Goal: Transaction & Acquisition: Purchase product/service

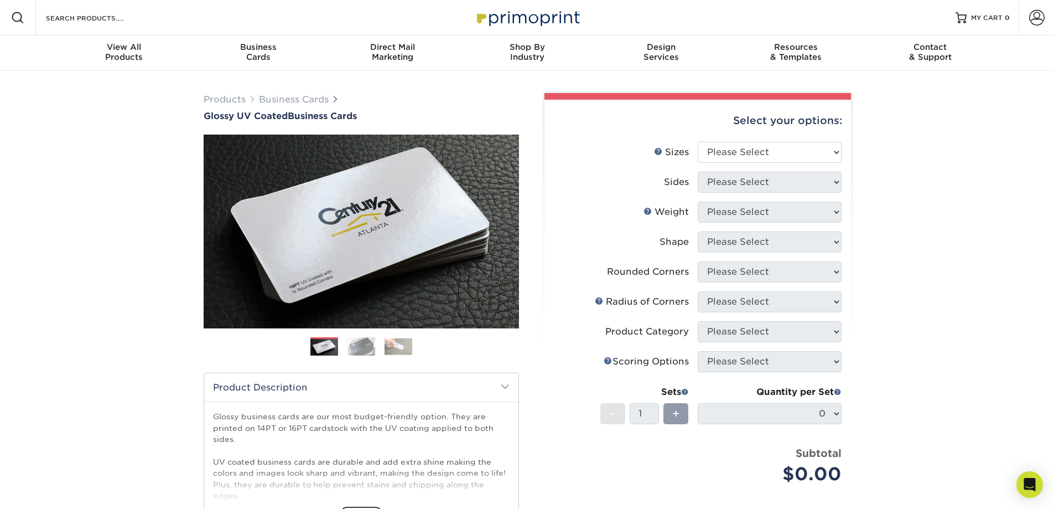
click at [343, 422] on p "Glossy business cards are our most budget-friendly option. They are printed on …" at bounding box center [361, 484] width 297 height 147
click at [788, 152] on select "Please Select 1.5" x 3.5" - Mini 1.75" x 3.5" - Mini 2" x 2" - Square 2" x 3" -…" at bounding box center [770, 152] width 144 height 21
select select "2.00x3.50"
click at [698, 142] on select "Please Select 1.5" x 3.5" - Mini 1.75" x 3.5" - Mini 2" x 2" - Square 2" x 3" -…" at bounding box center [770, 152] width 144 height 21
click at [765, 180] on select "Please Select Print Both Sides Print Front Only" at bounding box center [770, 182] width 144 height 21
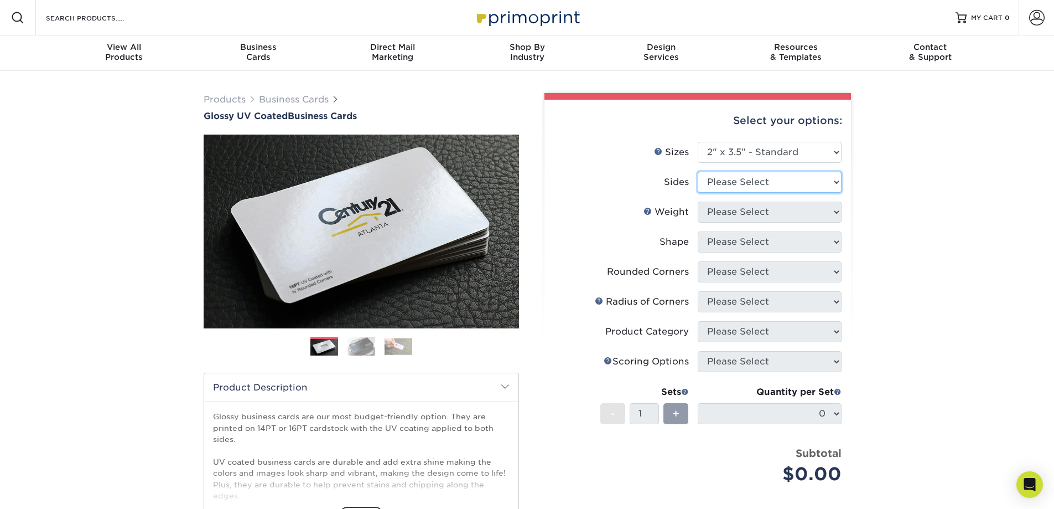
select select "13abbda7-1d64-4f25-8bb2-c179b224825d"
click at [698, 172] on select "Please Select Print Both Sides Print Front Only" at bounding box center [770, 182] width 144 height 21
click at [765, 214] on select "Please Select 16PT 14PT" at bounding box center [770, 211] width 144 height 21
select select "16PT"
click at [698, 201] on select "Please Select 16PT 14PT" at bounding box center [770, 211] width 144 height 21
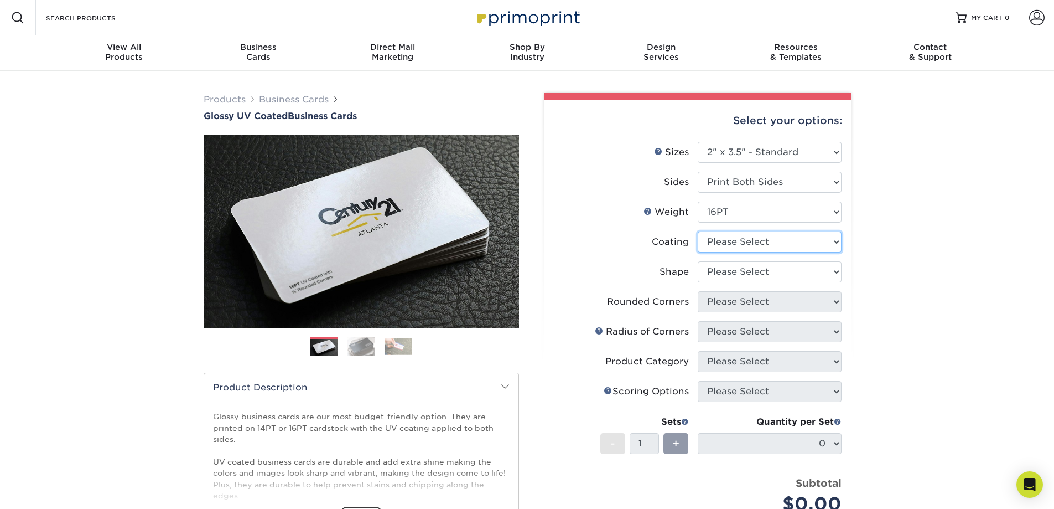
click at [755, 242] on select at bounding box center [770, 241] width 144 height 21
click at [698, 231] on select at bounding box center [770, 241] width 144 height 21
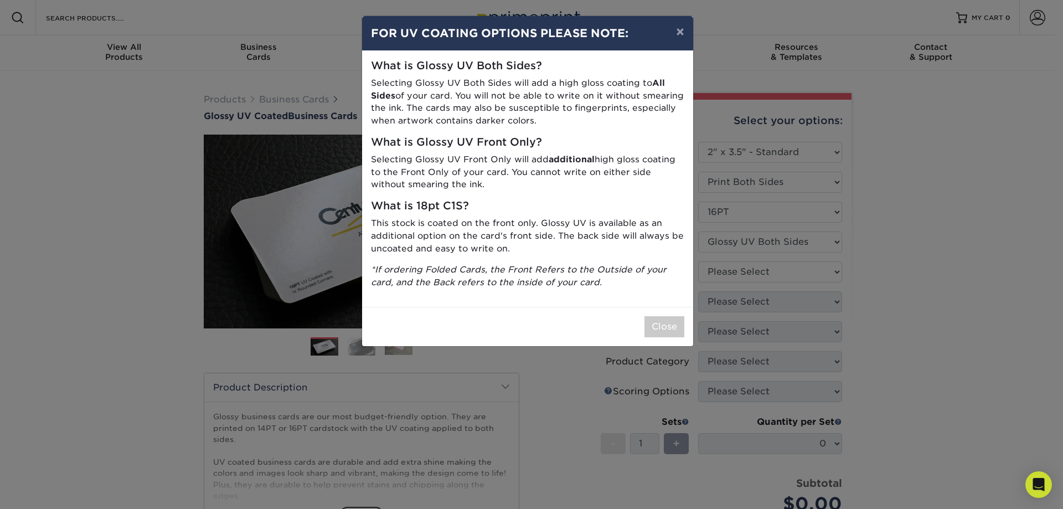
click at [506, 170] on p "Selecting Glossy UV Front Only will add additional high gloss coating to the Fr…" at bounding box center [527, 172] width 313 height 38
click at [510, 236] on p "This stock is coated on the front only. Glossy UV is available as an additional…" at bounding box center [527, 236] width 313 height 38
click at [490, 235] on p "This stock is coated on the front only. Glossy UV is available as an additional…" at bounding box center [527, 236] width 313 height 38
click at [679, 30] on button "×" at bounding box center [679, 31] width 25 height 31
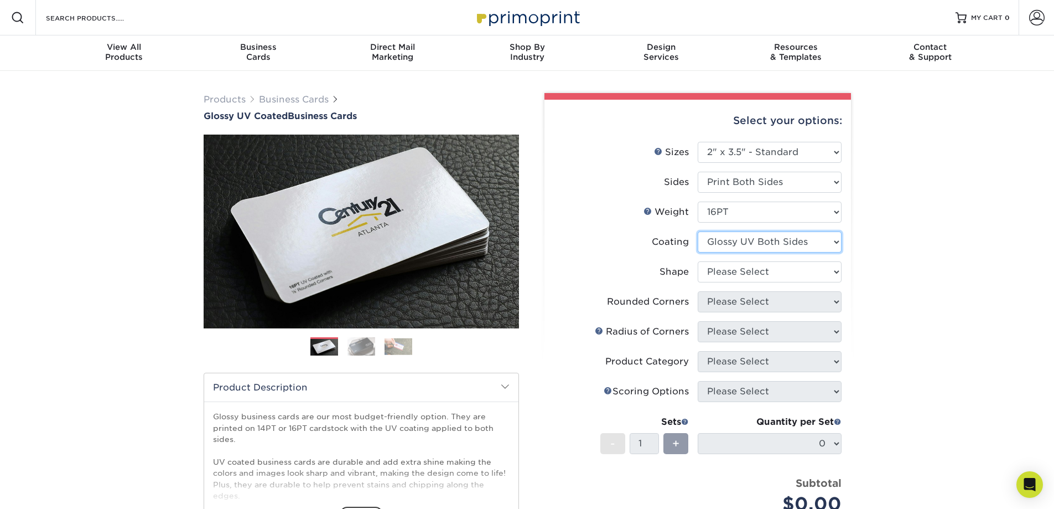
click at [784, 240] on select at bounding box center [770, 241] width 144 height 21
select select "1e8116af-acfc-44b1-83dc-8181aa338834"
click at [698, 231] on select at bounding box center [770, 241] width 144 height 21
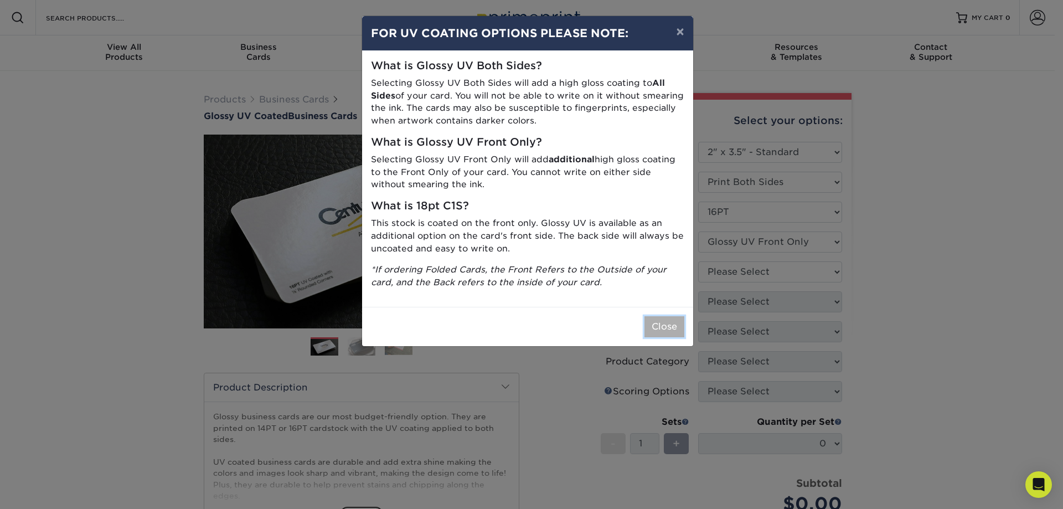
click at [653, 323] on button "Close" at bounding box center [664, 326] width 40 height 21
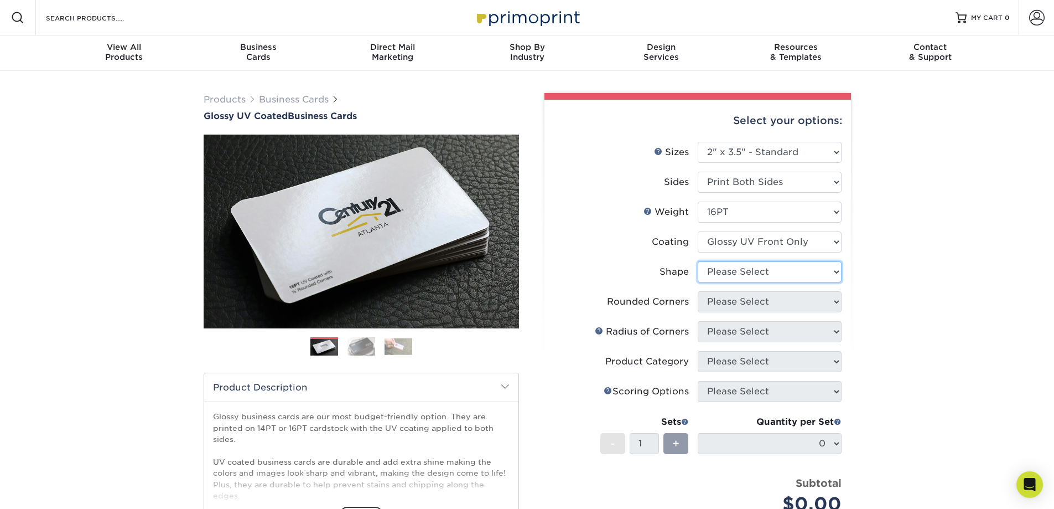
click at [794, 274] on select "Please Select Standard" at bounding box center [770, 271] width 144 height 21
select select "standard"
click at [698, 261] on select "Please Select Standard" at bounding box center [770, 271] width 144 height 21
click at [783, 306] on select "Please Select Yes - Round 2 Corners Yes - Round 4 Corners No" at bounding box center [770, 301] width 144 height 21
click at [698, 291] on select "Please Select Yes - Round 2 Corners Yes - Round 4 Corners No" at bounding box center [770, 301] width 144 height 21
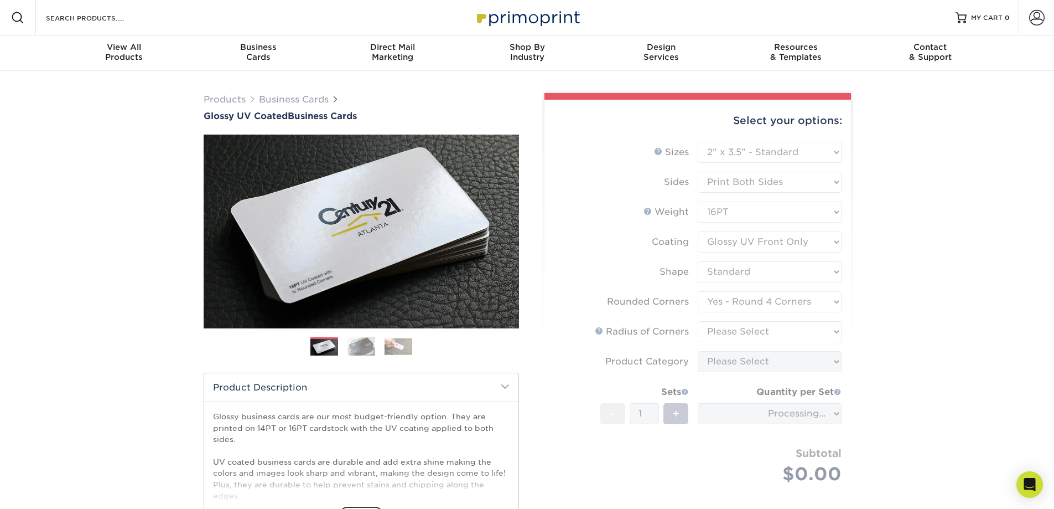
click at [742, 301] on form "Sizes Help Sizes Please Select 1.5" x 3.5" - Mini 1.75" x 3.5" - Mini 2" x 2" -…" at bounding box center [697, 326] width 289 height 368
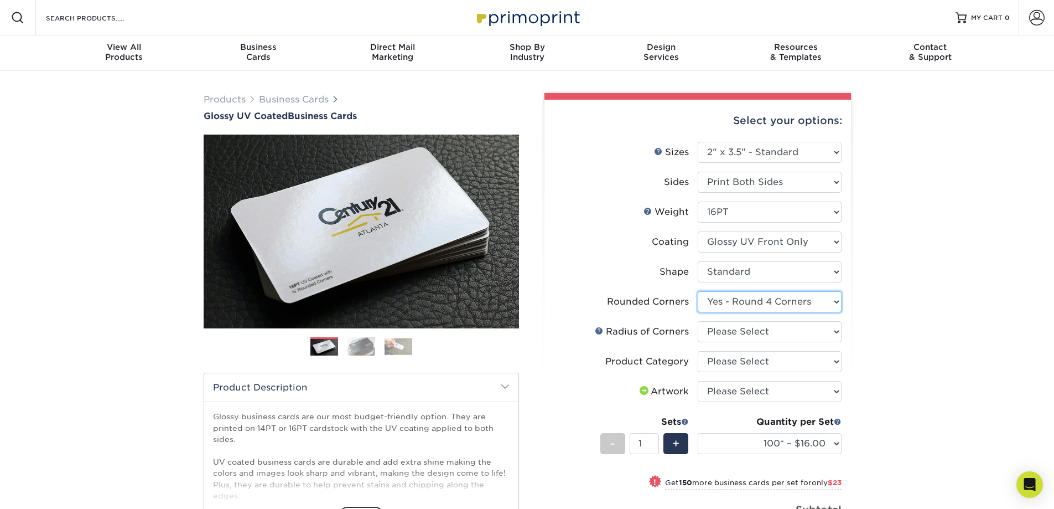
click at [742, 301] on select "Please Select Yes - Round 2 Corners Yes - Round 4 Corners No" at bounding box center [770, 301] width 144 height 21
select select "76a3b848-63b4-4449-aad1-d9e81d5a60f5"
click at [698, 291] on select "Please Select Yes - Round 2 Corners Yes - Round 4 Corners No" at bounding box center [770, 301] width 144 height 21
click at [806, 330] on select "Please Select Rounded 1/8" Rounded 1/4"" at bounding box center [770, 331] width 144 height 21
select select "589680c7-ee9a-431b-9d12-d7aeb1386a97"
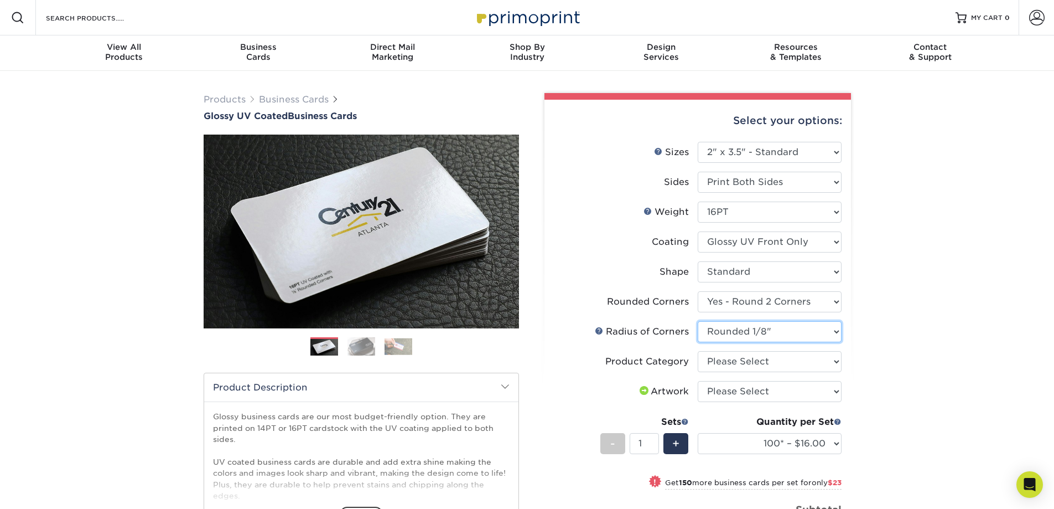
click at [698, 321] on select "Please Select Rounded 1/8" Rounded 1/4"" at bounding box center [770, 331] width 144 height 21
click at [832, 304] on select "Please Select Yes - Round 2 Corners Yes - Round 4 Corners No" at bounding box center [770, 301] width 144 height 21
select select "7672df9e-0e0a-464d-8e1f-920c575e4da3"
click at [698, 291] on select "Please Select Yes - Round 2 Corners Yes - Round 4 Corners No" at bounding box center [770, 301] width 144 height 21
click at [832, 448] on select "100* – $16.00 250* – $39.00 500 – $77.00 1000 – $94.00 2500 – $173.00 5000 – $2…" at bounding box center [770, 443] width 144 height 21
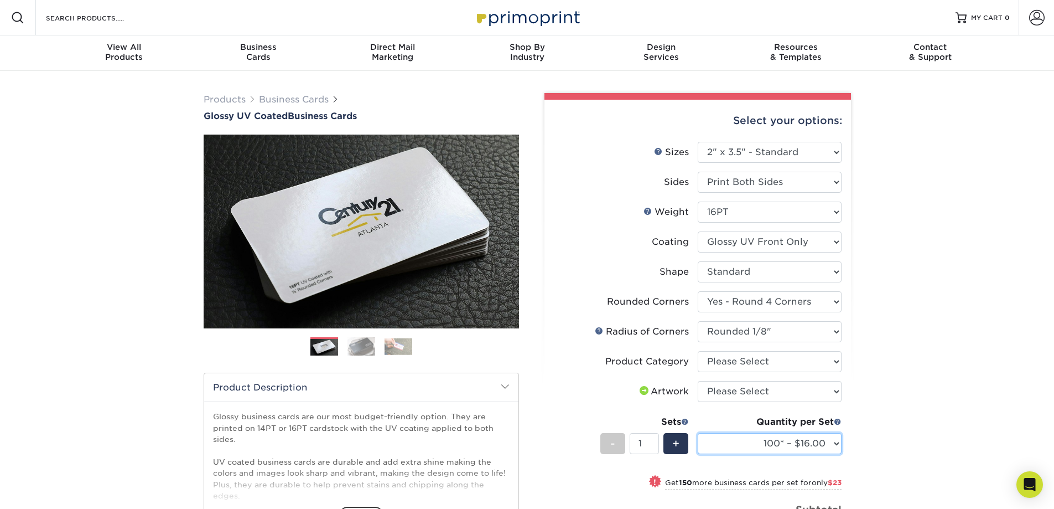
select select "500 – $77.00"
click at [698, 433] on select "100* – $16.00 250* – $39.00 500 – $77.00 1000 – $94.00 2500 – $173.00 5000 – $2…" at bounding box center [770, 443] width 144 height 21
click at [812, 363] on select "Please Select Business Cards" at bounding box center [770, 361] width 144 height 21
select select "3b5148f1-0588-4f88-a218-97bcfdce65c1"
click at [698, 351] on select "Please Select Business Cards" at bounding box center [770, 361] width 144 height 21
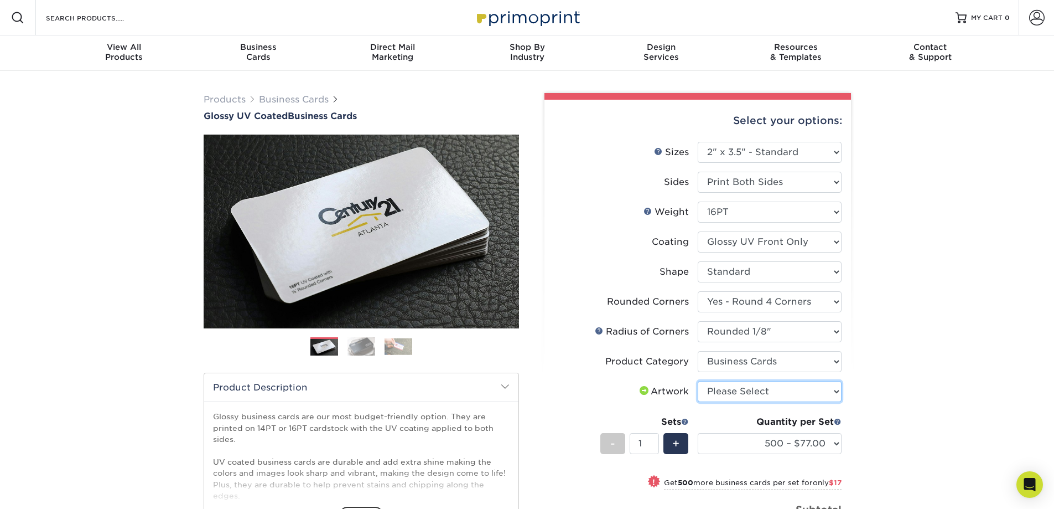
click at [807, 392] on select "Please Select I will upload files I need a design - $100" at bounding box center [770, 391] width 144 height 21
select select "upload"
click at [698, 381] on select "Please Select I will upload files I need a design - $100" at bounding box center [770, 391] width 144 height 21
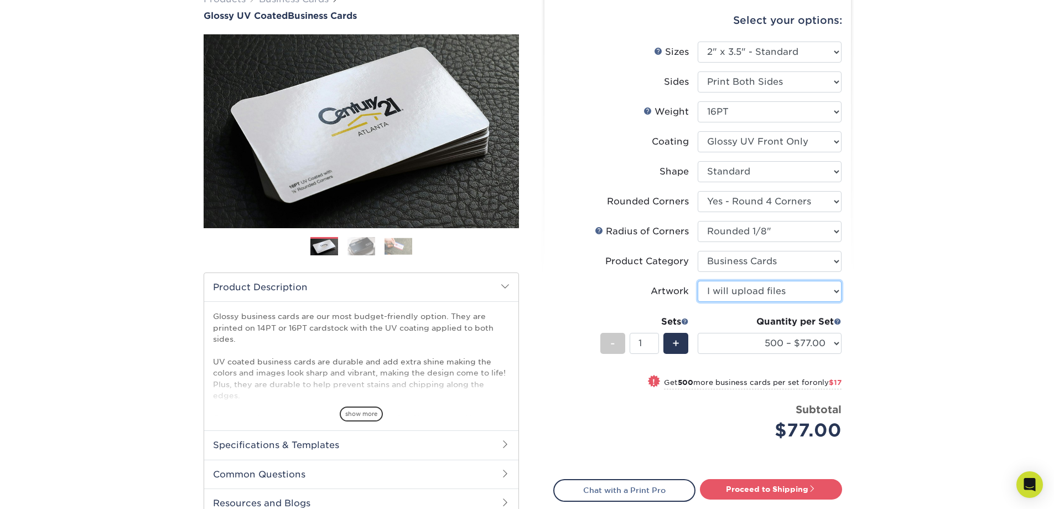
scroll to position [111, 0]
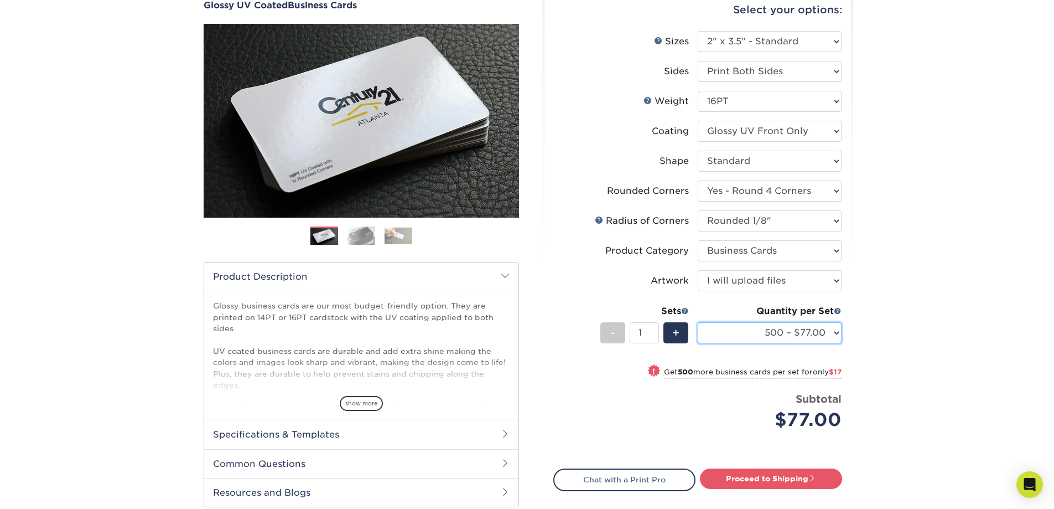
click at [828, 334] on select "100* – $16.00 250* – $39.00 500 – $77.00 1000 – $94.00 2500 – $173.00 5000 – $2…" at bounding box center [770, 332] width 144 height 21
click at [698, 322] on select "100* – $16.00 250* – $39.00 500 – $77.00 1000 – $94.00 2500 – $173.00 5000 – $2…" at bounding box center [770, 332] width 144 height 21
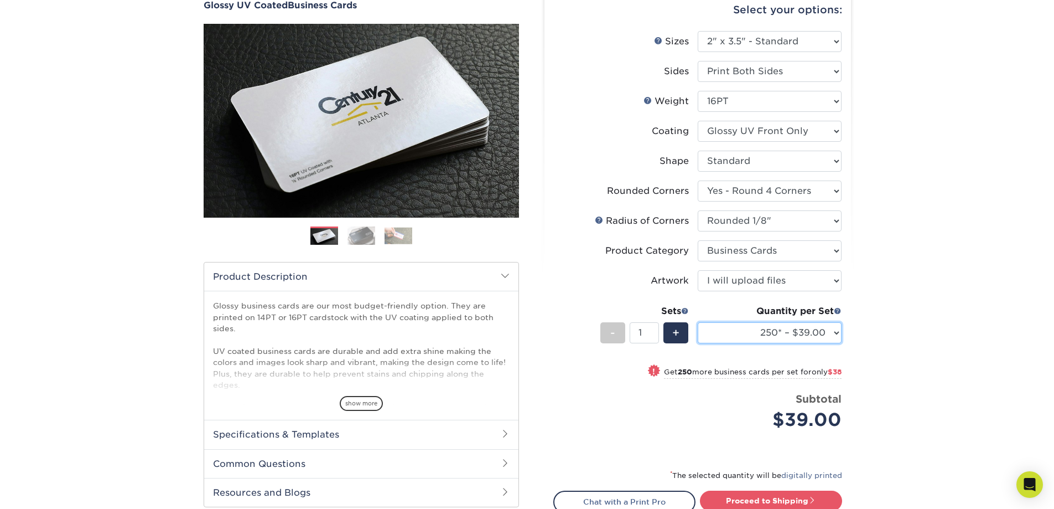
click at [827, 335] on select "100* – $16.00 250* – $39.00 500 – $77.00 1000 – $94.00 2500 – $173.00 5000 – $2…" at bounding box center [770, 332] width 144 height 21
click at [698, 322] on select "100* – $16.00 250* – $39.00 500 – $77.00 1000 – $94.00 2500 – $173.00 5000 – $2…" at bounding box center [770, 332] width 144 height 21
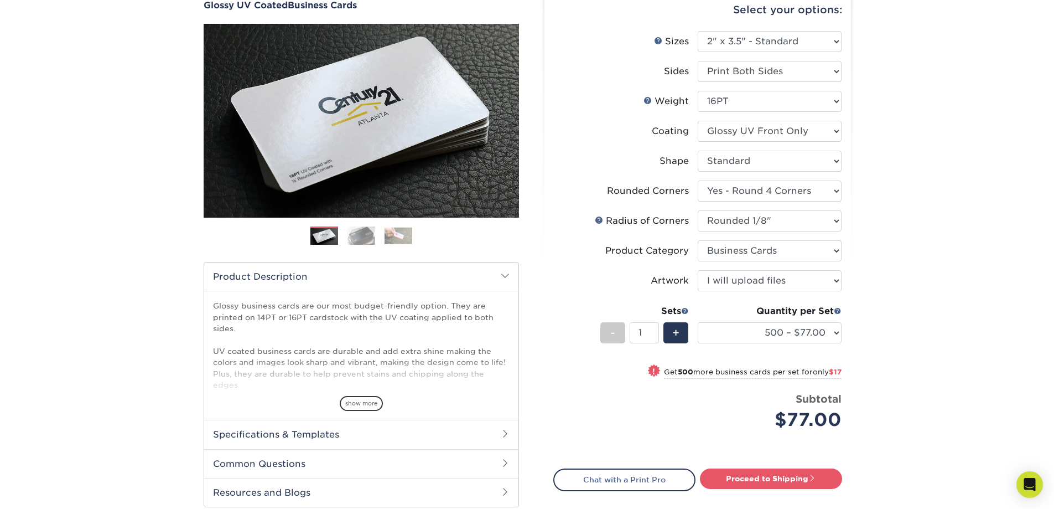
click at [813, 371] on span "only $17" at bounding box center [827, 371] width 29 height 8
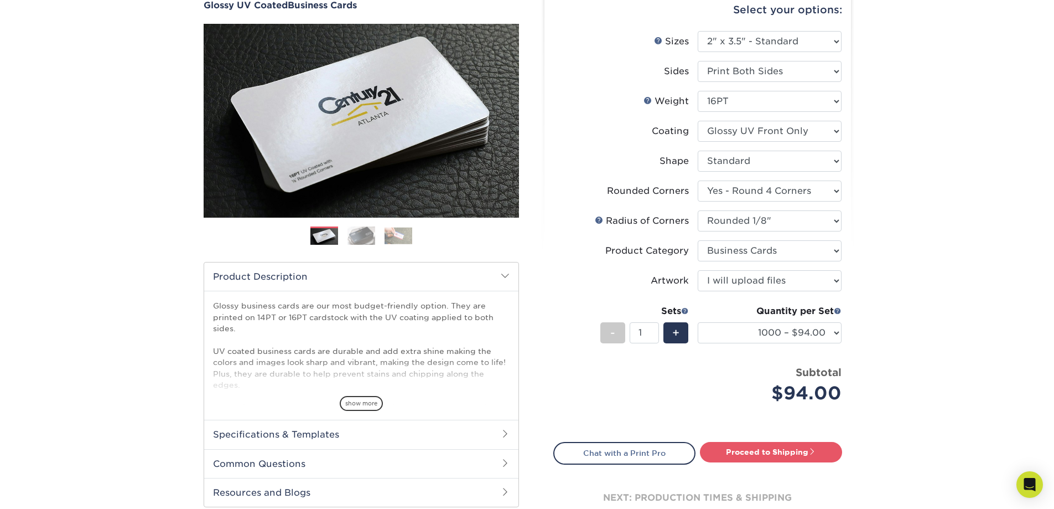
click at [951, 356] on div "Products Business Cards Glossy UV Coated Business Cards Previous Next" at bounding box center [527, 265] width 1054 height 610
click at [951, 379] on div "Products Business Cards Glossy UV Coated Business Cards Previous Next" at bounding box center [527, 265] width 1054 height 610
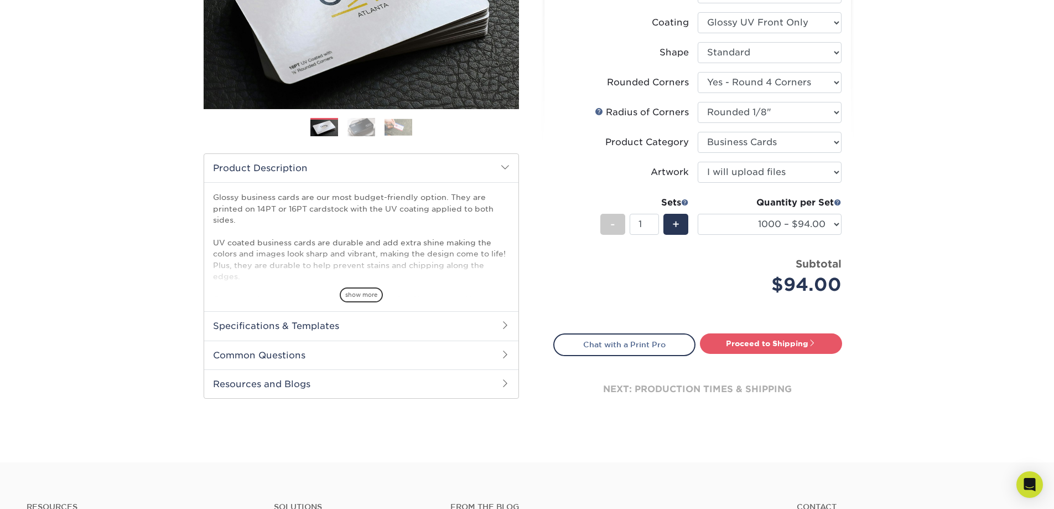
scroll to position [332, 0]
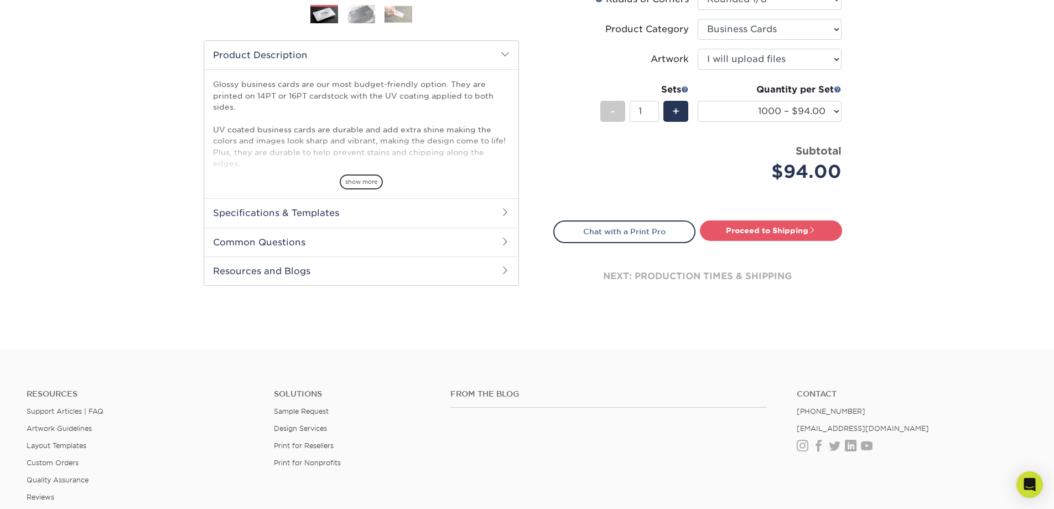
click at [643, 352] on footer "Resources Support Articles | FAQ Artwork Guidelines Layout Templates Custom Ord…" at bounding box center [527, 511] width 1054 height 324
click at [666, 347] on div at bounding box center [527, 347] width 1054 height 4
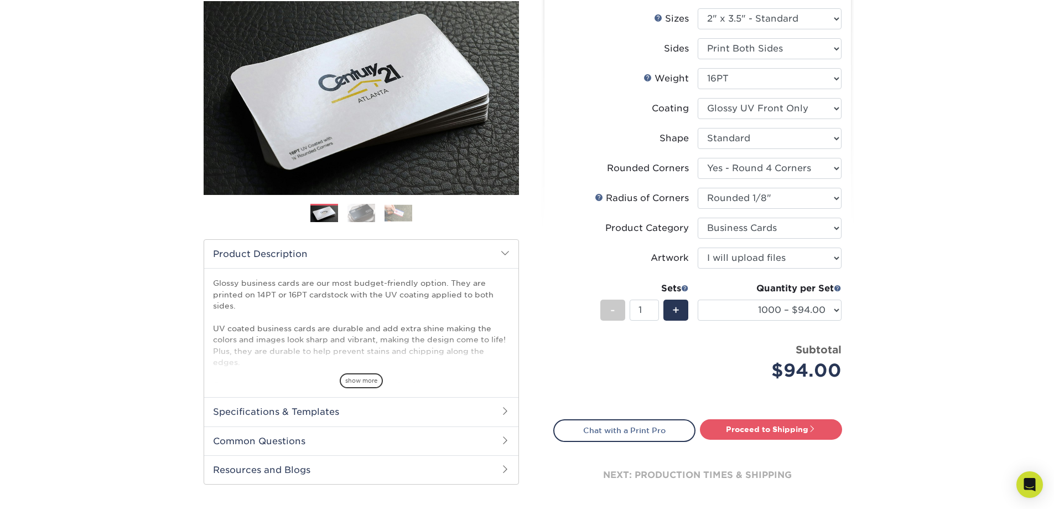
scroll to position [387, 0]
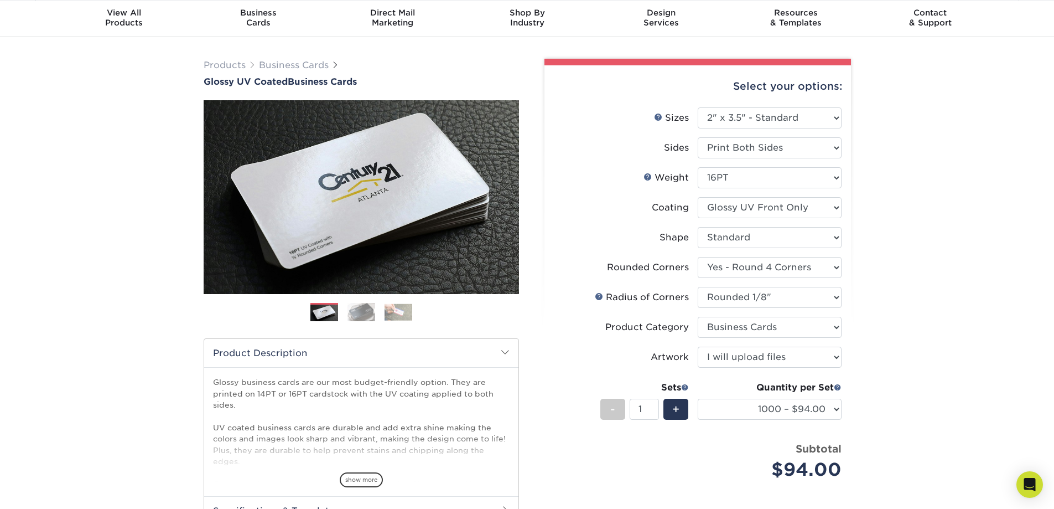
scroll to position [0, 0]
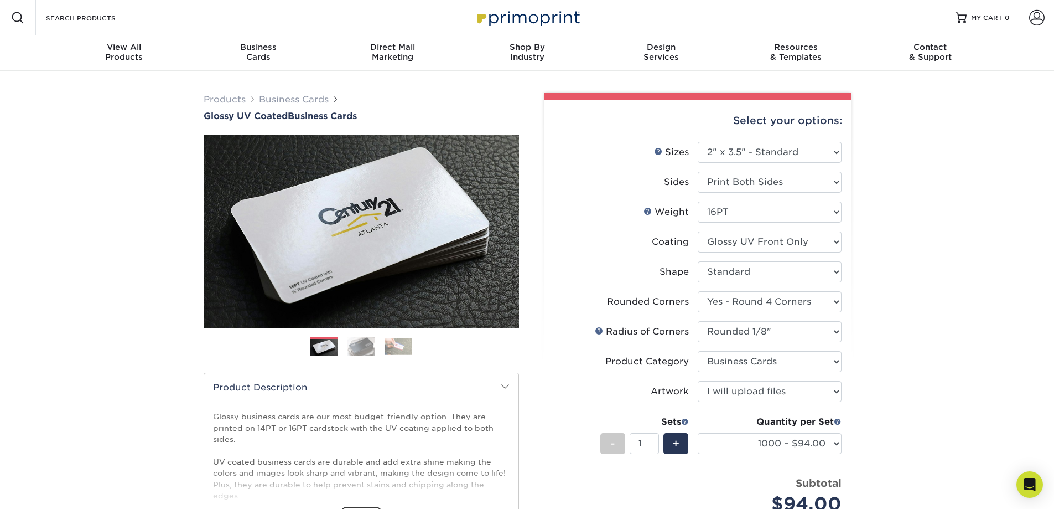
click at [970, 270] on div "Products Business Cards Glossy UV Coated Business Cards Previous Next" at bounding box center [527, 376] width 1054 height 610
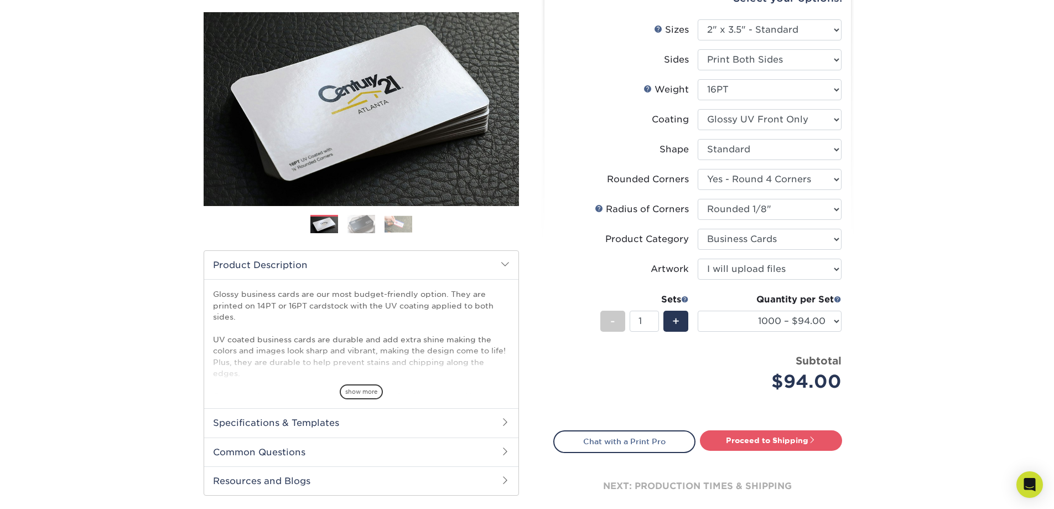
scroll to position [111, 0]
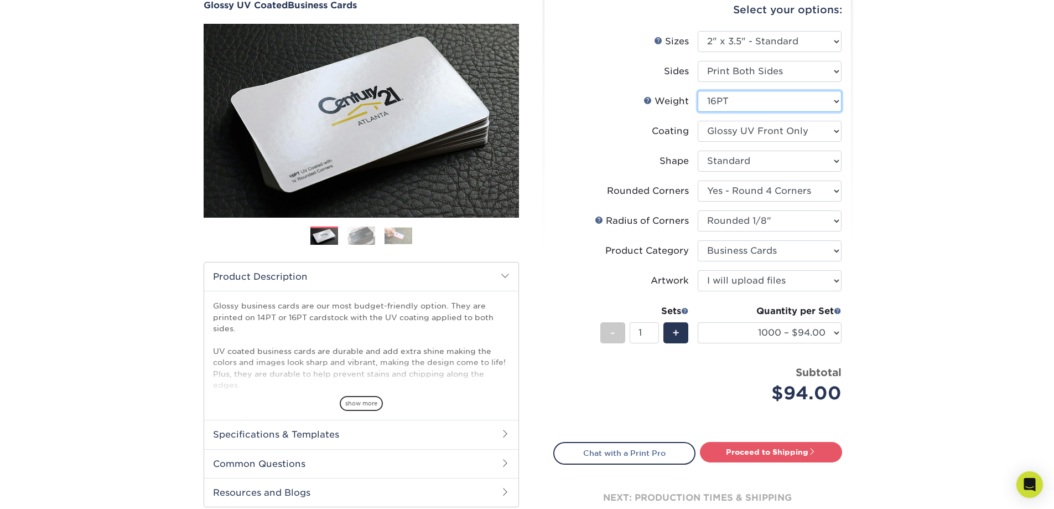
click at [835, 101] on select "Please Select 16PT 14PT" at bounding box center [770, 101] width 144 height 21
click at [698, 91] on select "Please Select 16PT 14PT" at bounding box center [770, 101] width 144 height 21
click at [939, 173] on div "Products Business Cards Glossy UV Coated Business Cards Previous Next" at bounding box center [527, 265] width 1054 height 610
click at [834, 333] on select "100* – $16.00 250* – $39.00 500 – $77.00 1000 – $94.00 2500 – $173.00 5000 – $2…" at bounding box center [770, 332] width 144 height 21
click at [698, 322] on select "100* – $16.00 250* – $39.00 500 – $77.00 1000 – $94.00 2500 – $173.00 5000 – $2…" at bounding box center [770, 332] width 144 height 21
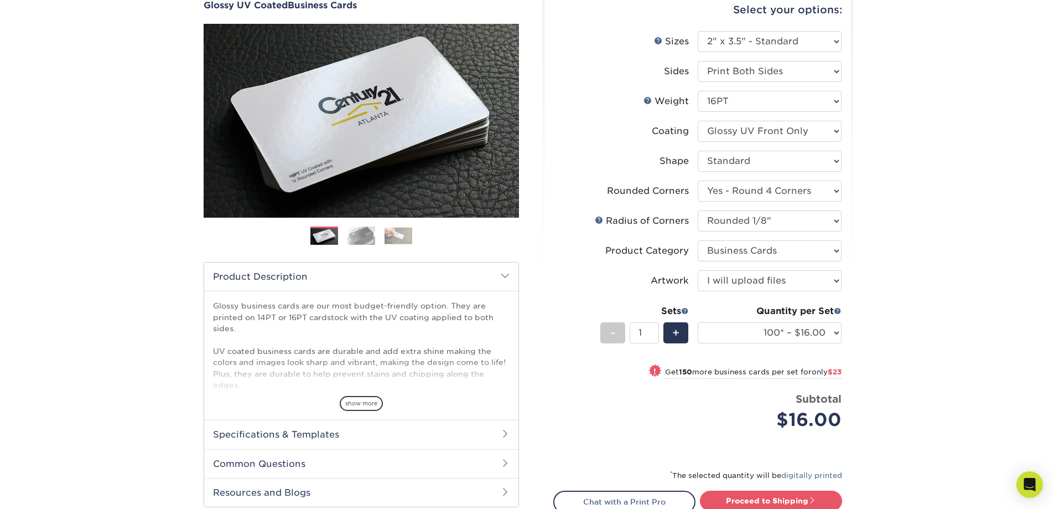
click at [965, 199] on div "Products Business Cards Glossy UV Coated Business Cards Previous Next" at bounding box center [527, 289] width 1054 height 659
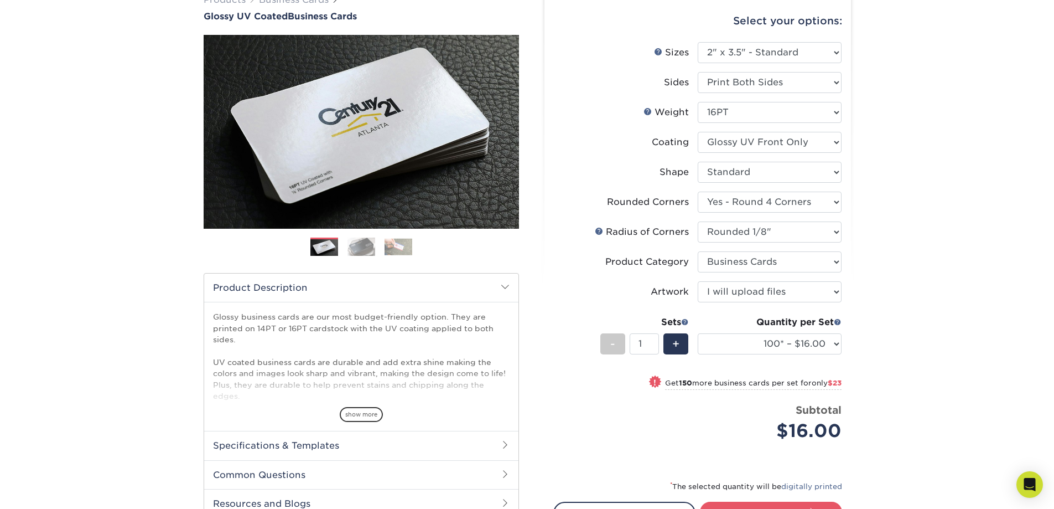
scroll to position [112, 0]
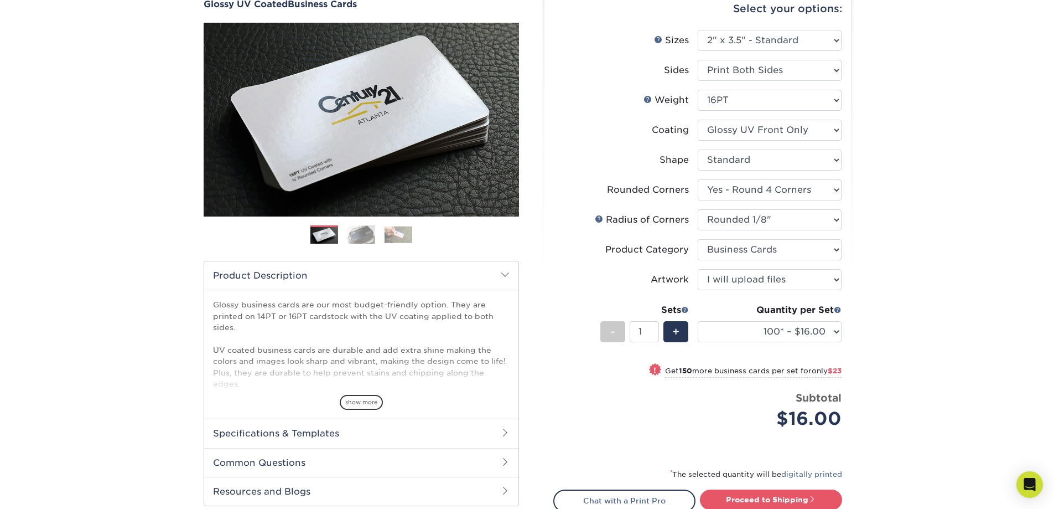
click at [960, 225] on div "Products Business Cards Glossy UV Coated Business Cards Previous Next" at bounding box center [527, 288] width 1054 height 659
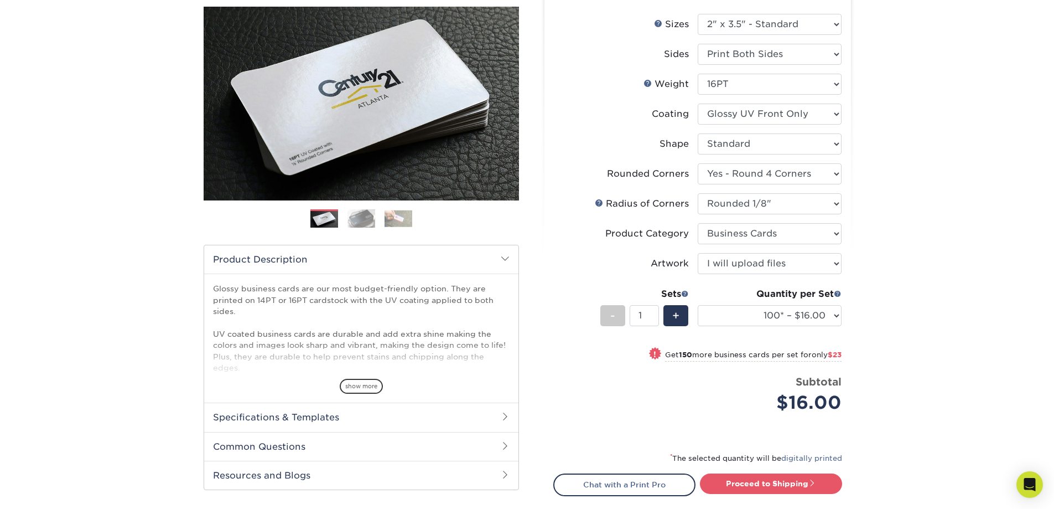
scroll to position [126, 0]
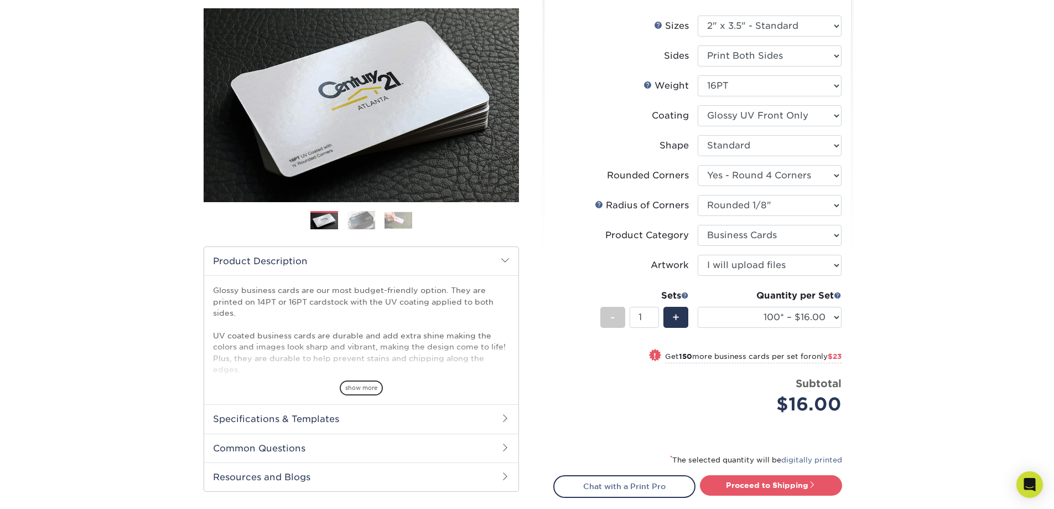
click at [947, 346] on div "Products Business Cards Glossy UV Coated Business Cards Previous Next" at bounding box center [527, 274] width 1054 height 659
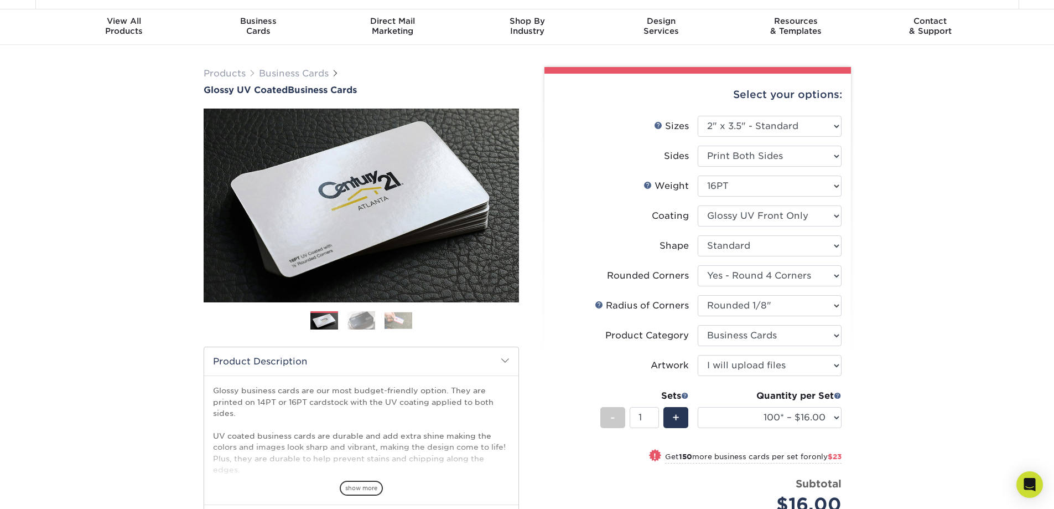
scroll to position [0, 0]
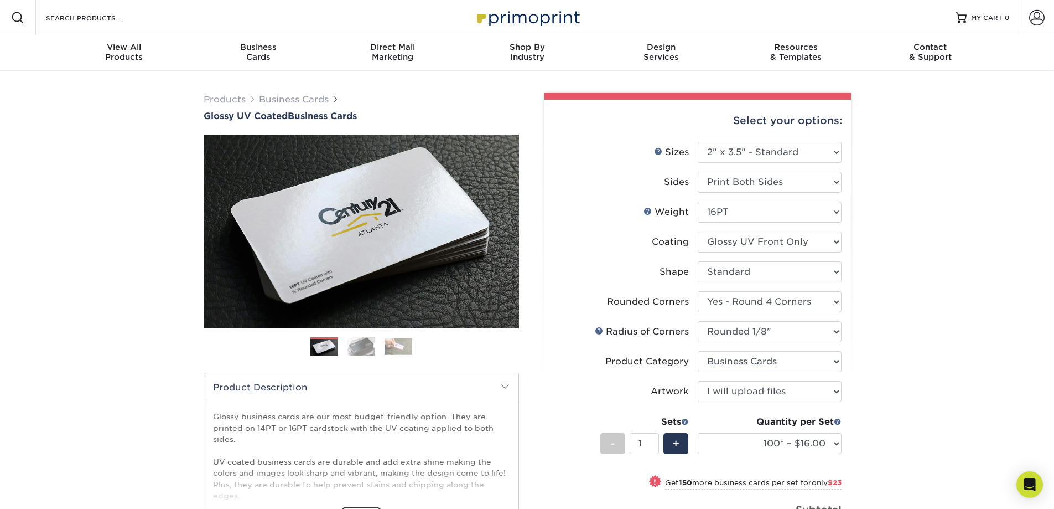
click at [908, 296] on div "Products Business Cards Glossy UV Coated Business Cards Previous Next" at bounding box center [527, 400] width 1054 height 659
click at [99, 462] on div "Products Business Cards Glossy UV Coated Business Cards Previous Next" at bounding box center [527, 400] width 1054 height 659
click at [959, 335] on div "Products Business Cards Glossy UV Coated Business Cards Previous Next" at bounding box center [527, 400] width 1054 height 659
click at [817, 395] on select "Please Select I will upload files I need a design - $100" at bounding box center [770, 391] width 144 height 21
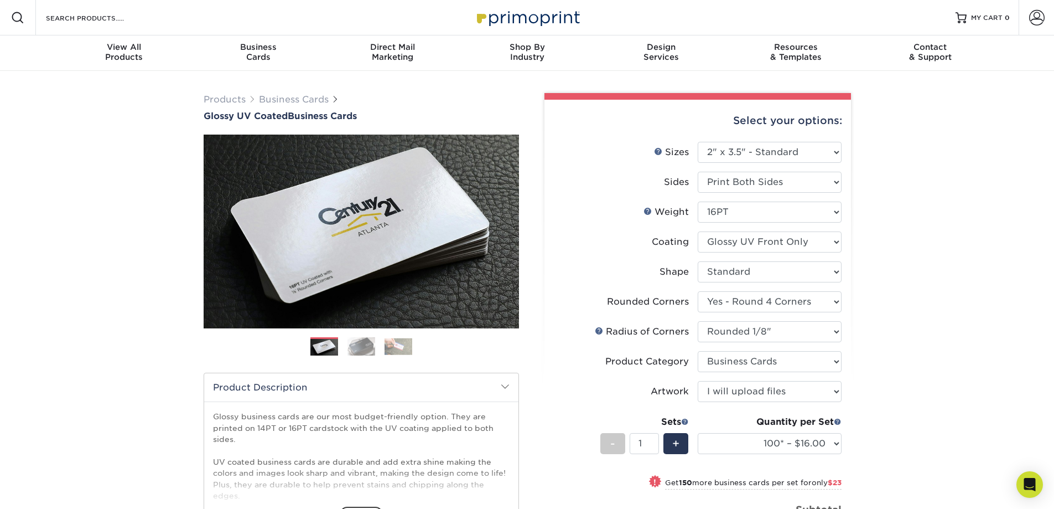
click at [882, 391] on div "Products Business Cards Glossy UV Coated Business Cards Previous Next" at bounding box center [527, 400] width 1054 height 659
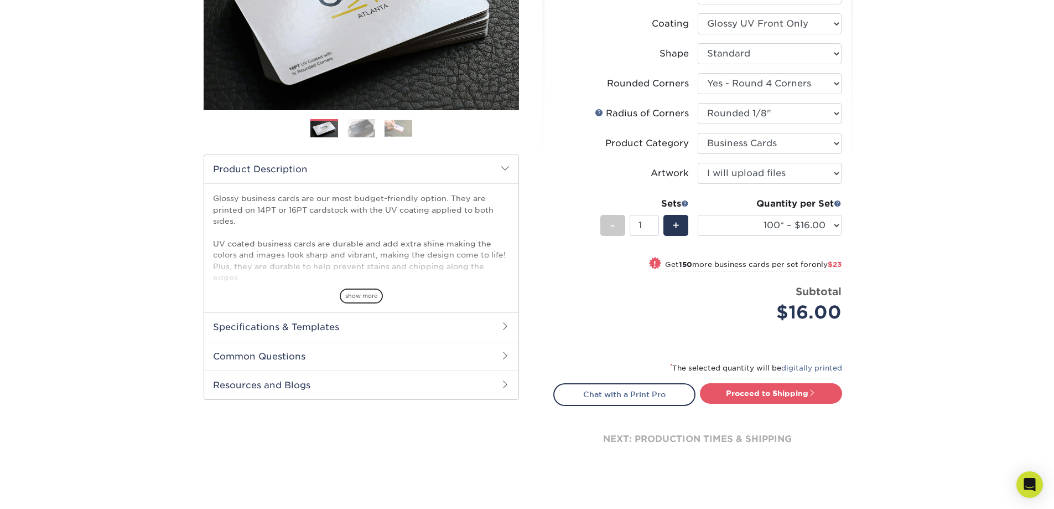
scroll to position [111, 0]
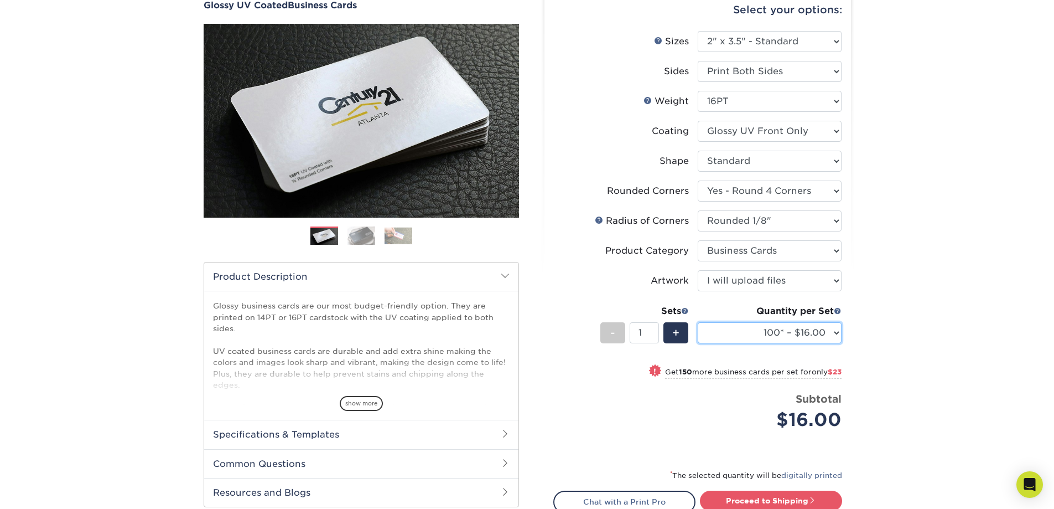
click at [831, 333] on select "100* – $16.00 250* – $39.00 500 – $77.00 1000 – $94.00 2500 – $173.00 5000 – $2…" at bounding box center [770, 332] width 144 height 21
click at [698, 322] on select "100* – $16.00 250* – $39.00 500 – $77.00 1000 – $94.00 2500 – $173.00 5000 – $2…" at bounding box center [770, 332] width 144 height 21
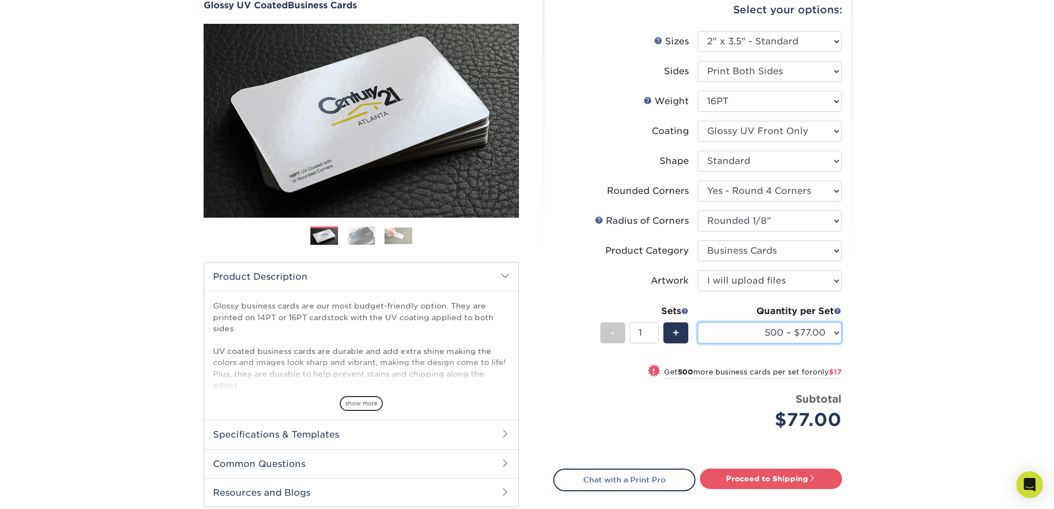
click at [833, 331] on select "100* – $16.00 250* – $39.00 500 – $77.00 1000 – $94.00 2500 – $173.00 5000 – $2…" at bounding box center [770, 332] width 144 height 21
select select "1000 – $94.00"
click at [698, 322] on select "100* – $16.00 250* – $39.00 500 – $77.00 1000 – $94.00 2500 – $173.00 5000 – $2…" at bounding box center [770, 332] width 144 height 21
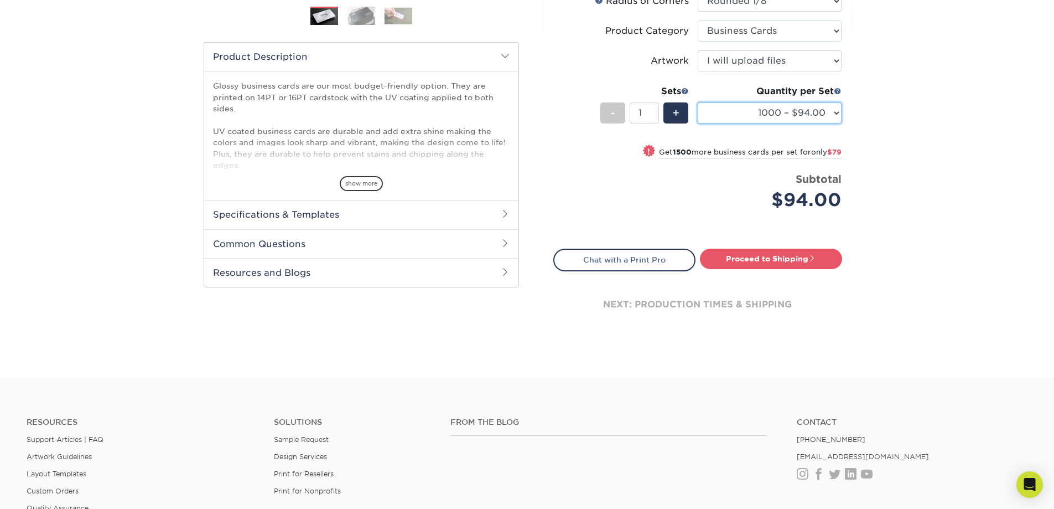
scroll to position [0, 0]
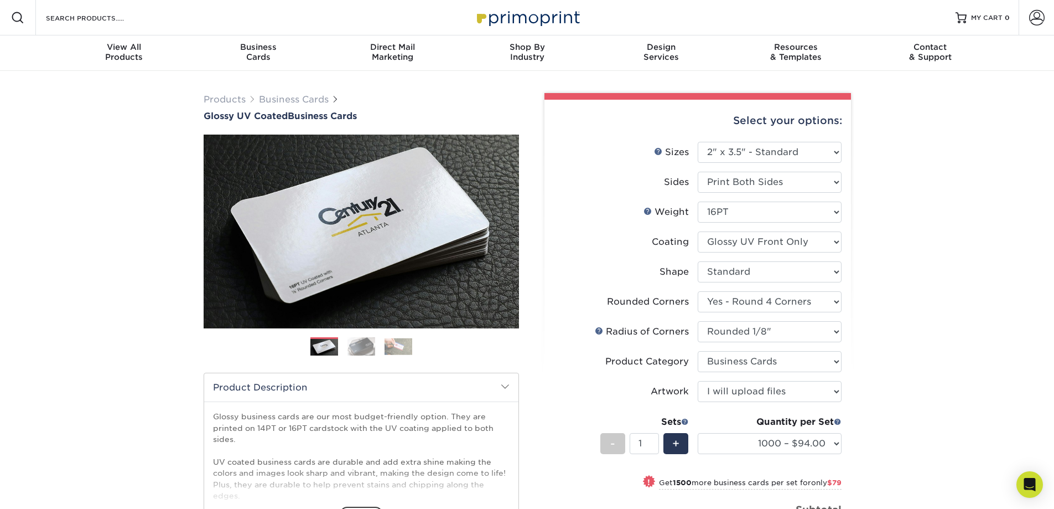
click at [943, 292] on div "Products Business Cards Glossy UV Coated Business Cards Previous Next" at bounding box center [527, 389] width 1054 height 637
click at [904, 337] on div "Products Business Cards Glossy UV Coated Business Cards Previous Next" at bounding box center [527, 389] width 1054 height 637
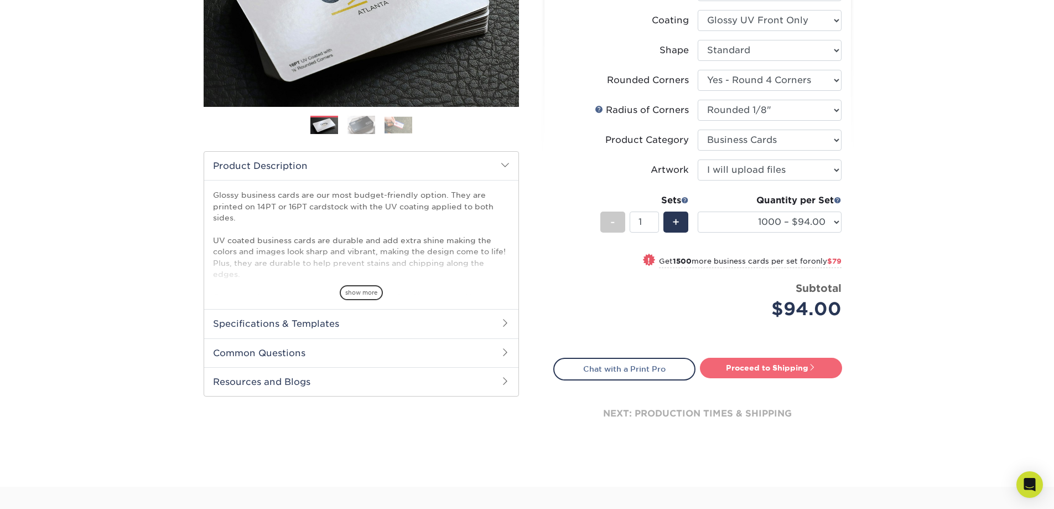
click at [754, 368] on link "Proceed to Shipping" at bounding box center [771, 368] width 142 height 20
type input "Set 1"
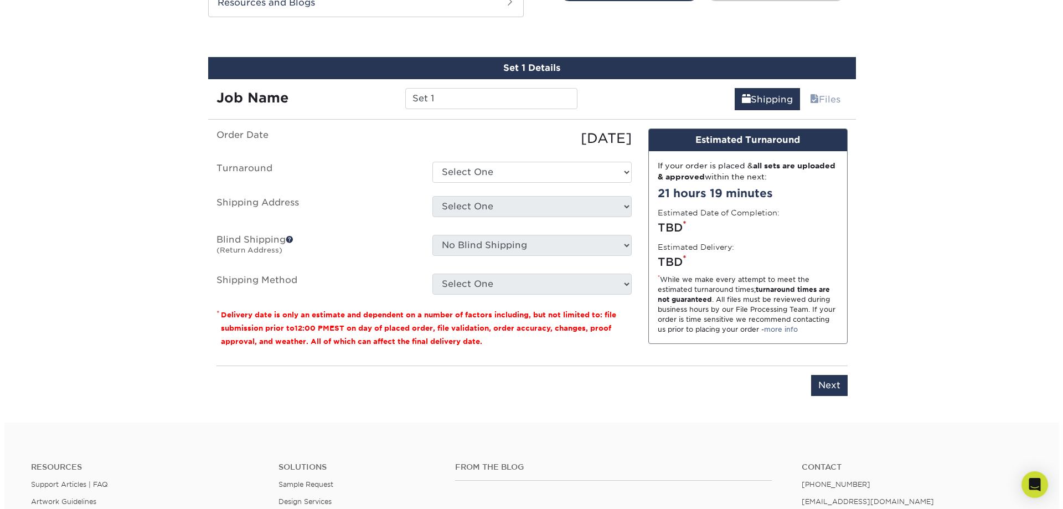
scroll to position [609, 0]
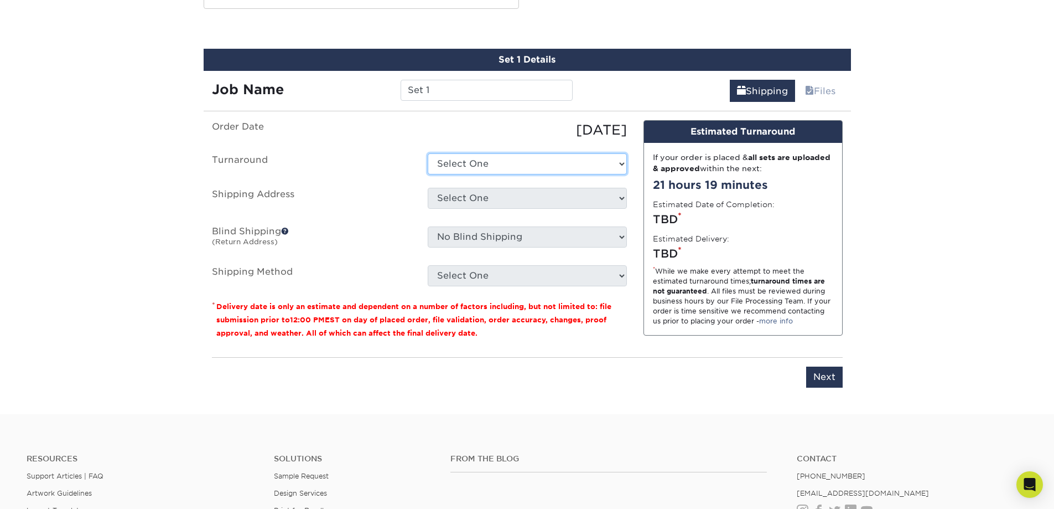
click at [531, 169] on select "Select One 2-4 Business Days 2 Day Next Business Day" at bounding box center [527, 163] width 199 height 21
select select "995be242-5b07-4f35-b5b9-7f59cd2675a6"
click at [428, 153] on select "Select One 2-4 Business Days 2 Day Next Business Day" at bounding box center [527, 163] width 199 height 21
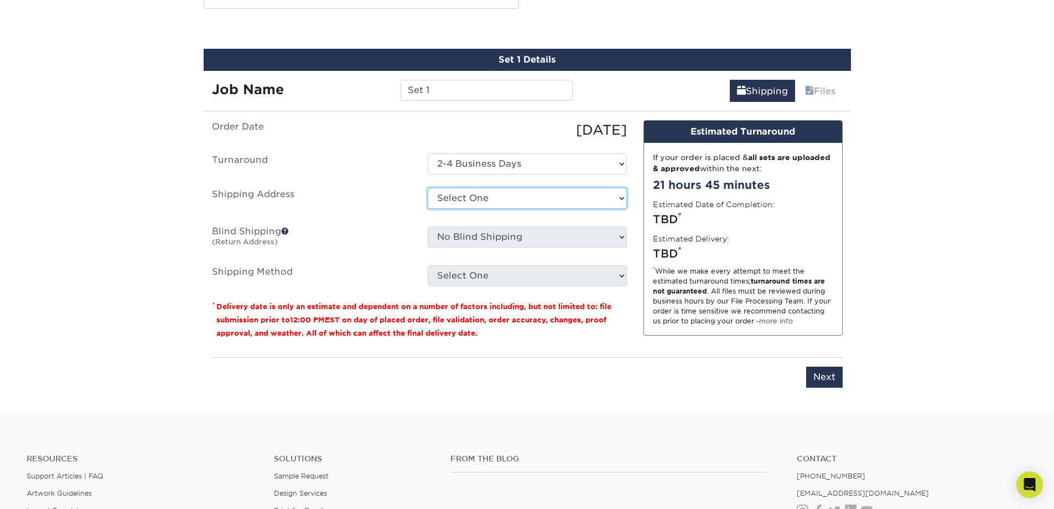
click at [528, 203] on select "Select One + Add New Address - Login" at bounding box center [527, 198] width 199 height 21
select select "newaddress"
click at [428, 188] on select "Select One + Add New Address - Login" at bounding box center [527, 198] width 199 height 21
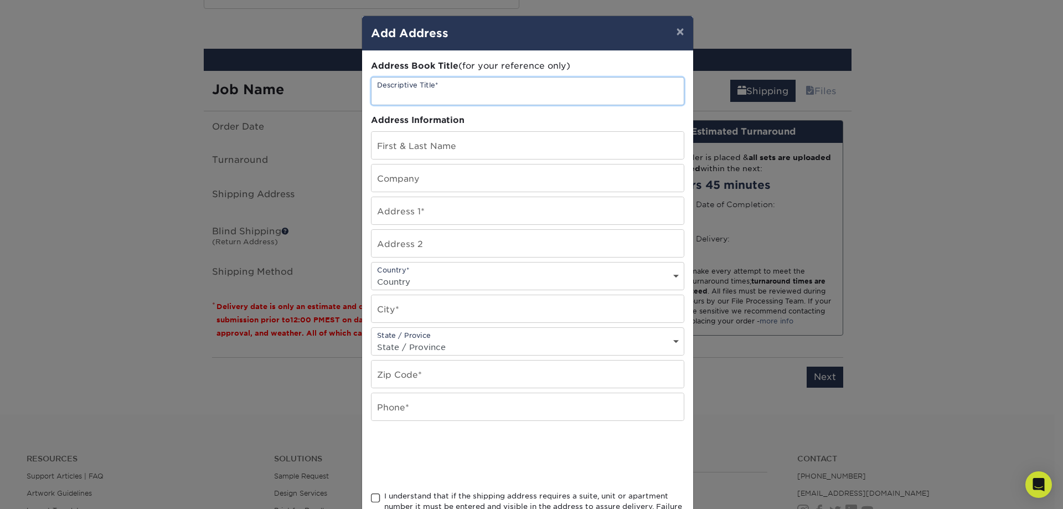
click at [449, 91] on input "text" at bounding box center [527, 90] width 312 height 27
type input "[DOMAIN_NAME] Key Largo"
type input "[PERSON_NAME]"
type input "[DOMAIN_NAME] INc"
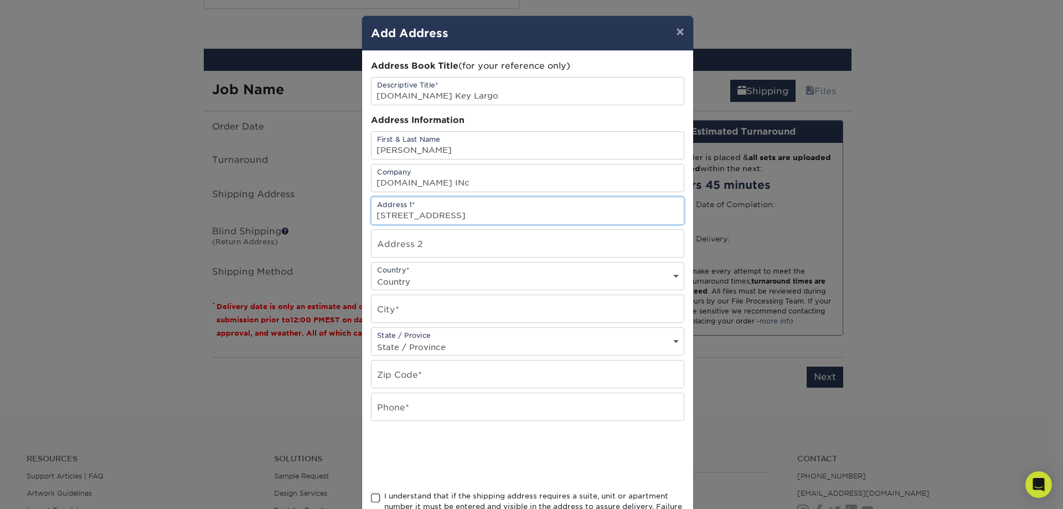
type input "[STREET_ADDRESS]"
select select "US"
type input "Key Largo"
select select "FL"
type input "33037"
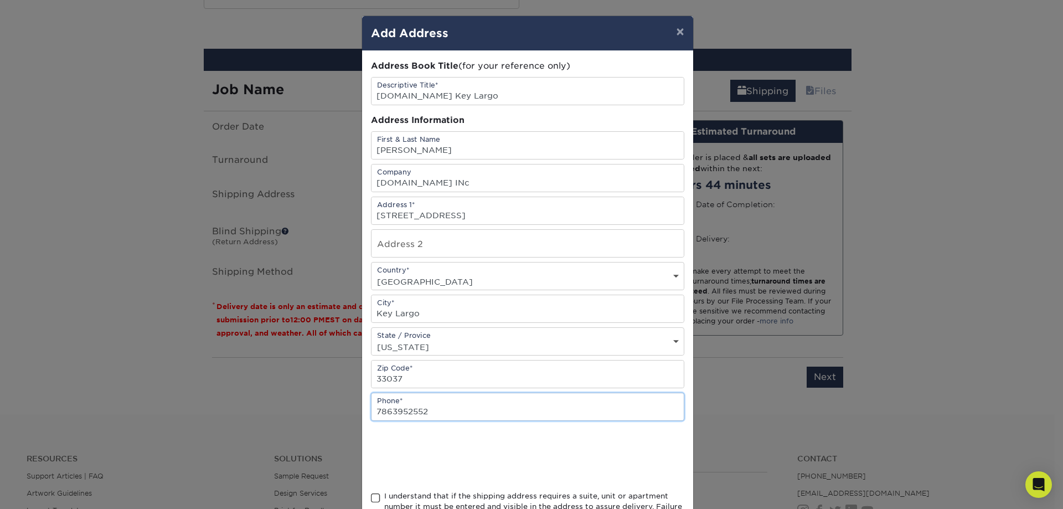
type input "7863952552"
click at [613, 454] on div at bounding box center [527, 455] width 313 height 43
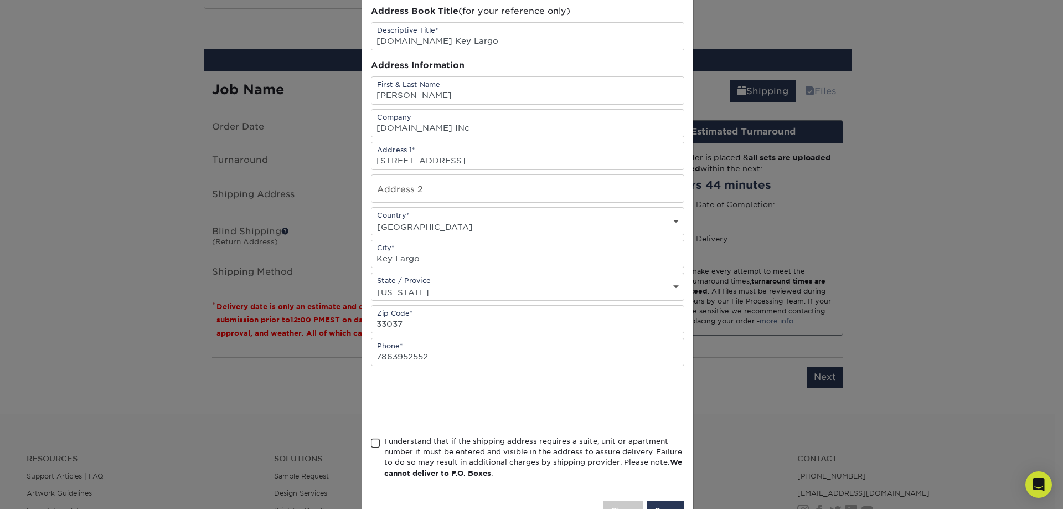
scroll to position [93, 0]
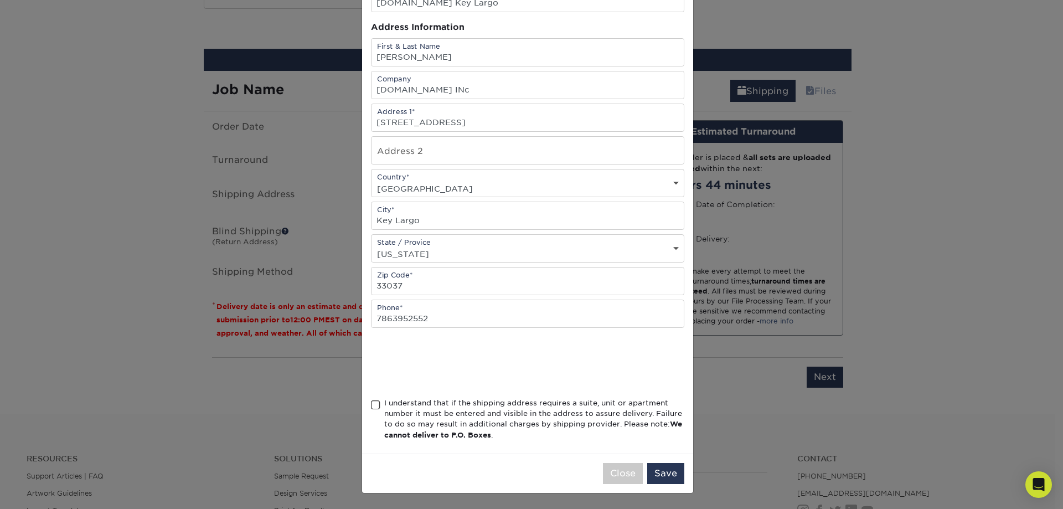
click at [376, 410] on div "I understand that if the shipping address requires a suite, unit or apartment n…" at bounding box center [527, 421] width 313 height 48
click at [372, 405] on span at bounding box center [375, 405] width 9 height 11
click at [0, 0] on input "I understand that if the shipping address requires a suite, unit or apartment n…" at bounding box center [0, 0] width 0 height 0
click at [666, 476] on button "Save" at bounding box center [665, 473] width 37 height 21
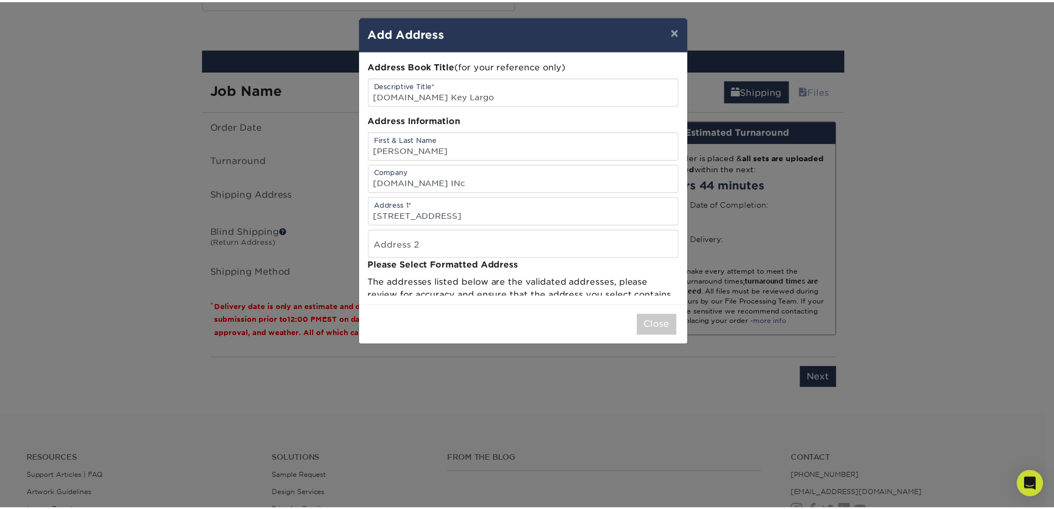
scroll to position [0, 0]
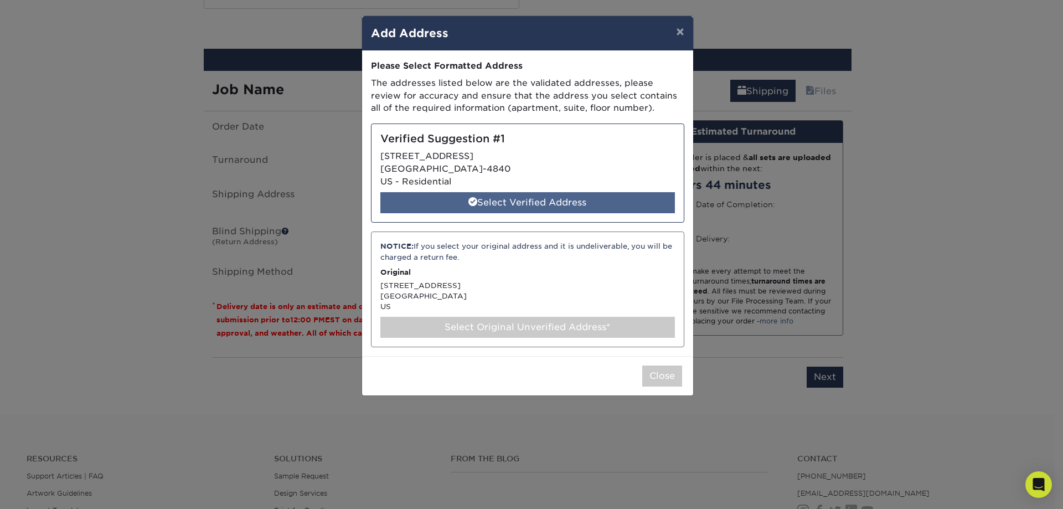
click at [517, 197] on div "Select Verified Address" at bounding box center [527, 202] width 294 height 21
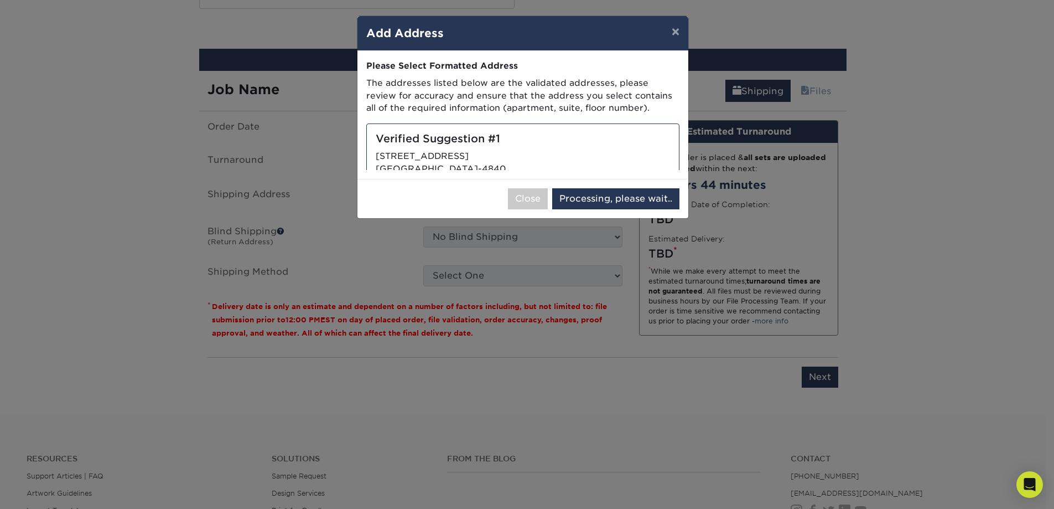
select select "286997"
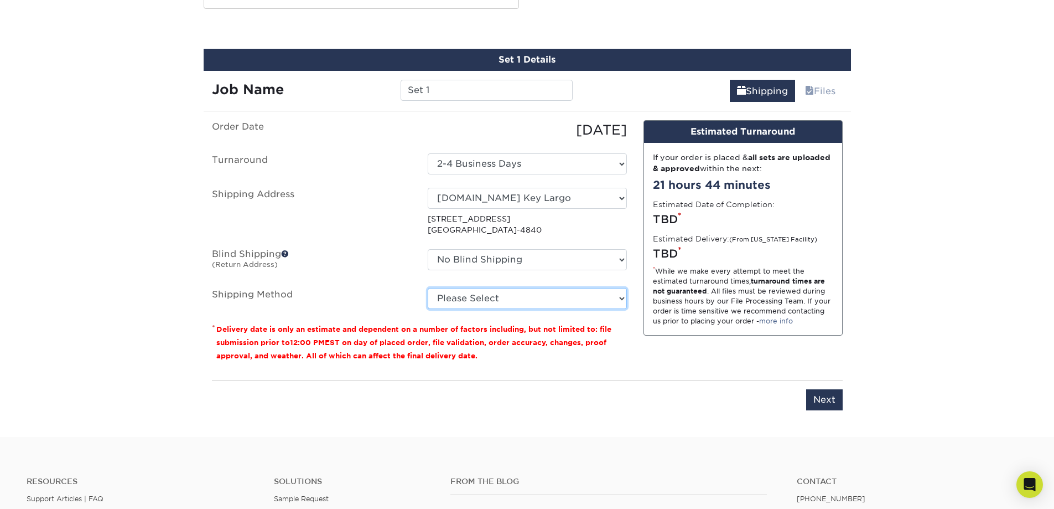
click at [531, 296] on select "Please Select Ground Shipping (+$8.96) 3 Day Shipping Service (+$24.92) 2 Day A…" at bounding box center [527, 298] width 199 height 21
select select "03"
click at [428, 288] on select "Please Select Ground Shipping (+$8.96) 3 Day Shipping Service (+$24.92) 2 Day A…" at bounding box center [527, 298] width 199 height 21
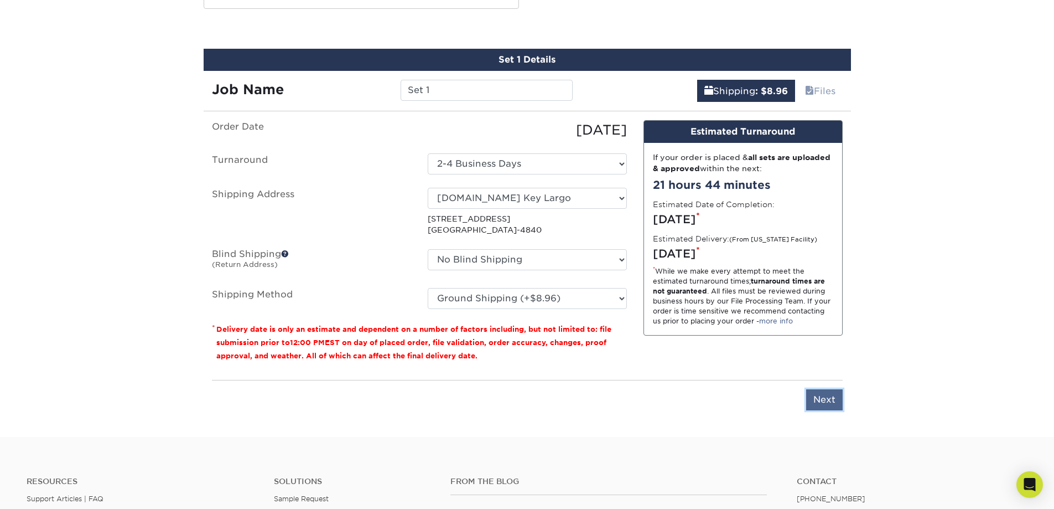
click at [830, 394] on input "Next" at bounding box center [824, 399] width 37 height 21
